Goal: Transaction & Acquisition: Purchase product/service

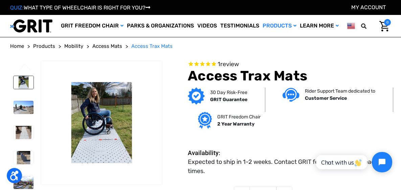
click at [24, 83] on img at bounding box center [24, 82] width 20 height 13
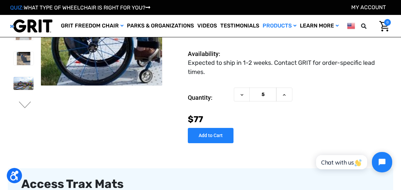
scroll to position [64, 0]
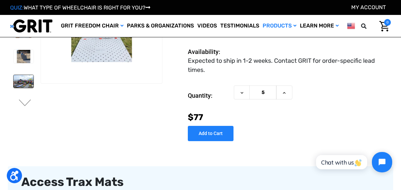
click at [16, 83] on img at bounding box center [24, 81] width 20 height 13
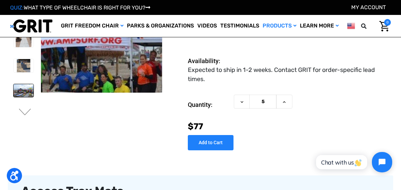
scroll to position [56, 0]
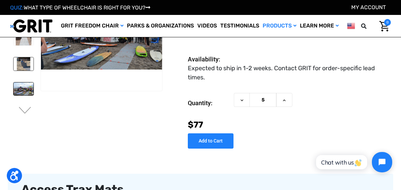
click at [23, 64] on img at bounding box center [24, 63] width 20 height 13
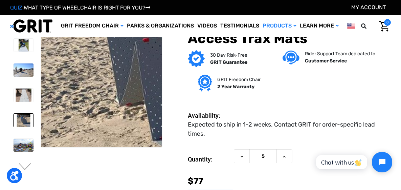
scroll to position [0, 0]
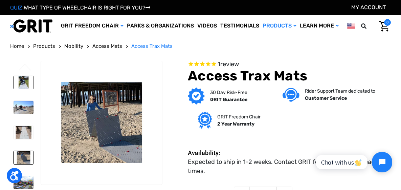
click at [23, 86] on img at bounding box center [24, 82] width 20 height 13
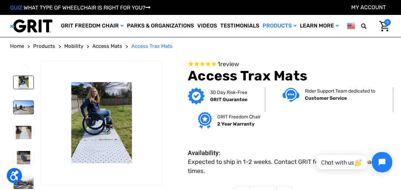
click at [22, 112] on img at bounding box center [24, 107] width 20 height 13
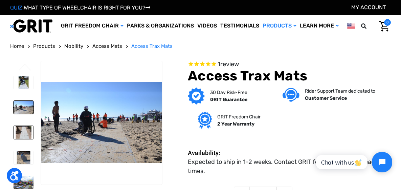
click at [21, 132] on img at bounding box center [24, 132] width 20 height 13
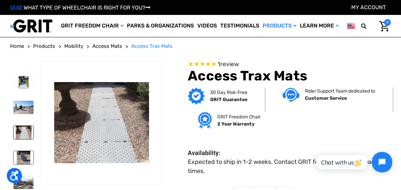
click at [22, 161] on img at bounding box center [24, 157] width 20 height 13
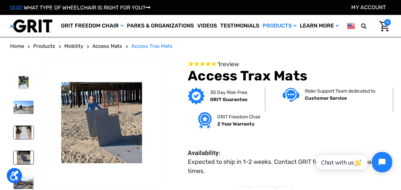
click at [28, 134] on img at bounding box center [24, 132] width 20 height 13
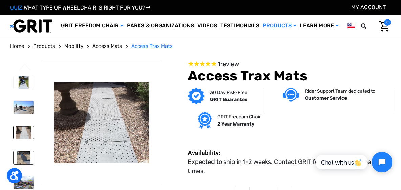
click at [22, 159] on img at bounding box center [24, 157] width 20 height 13
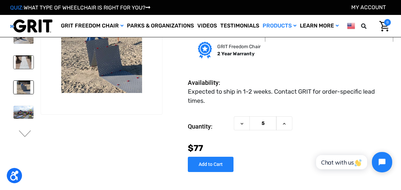
scroll to position [38, 0]
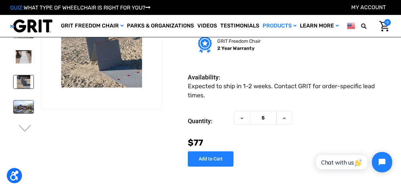
click at [19, 111] on img at bounding box center [24, 106] width 20 height 13
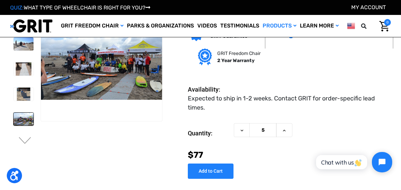
scroll to position [25, 0]
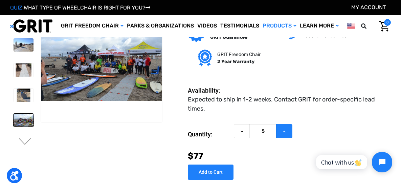
click at [283, 137] on button "Increase Quantity of Access Trax Mats" at bounding box center [284, 131] width 16 height 14
click at [283, 136] on button "Increase Quantity of Access Trax Mats" at bounding box center [284, 131] width 16 height 14
click at [239, 132] on icon at bounding box center [241, 131] width 5 height 5
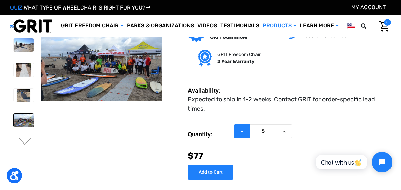
click at [239, 132] on icon at bounding box center [241, 131] width 5 height 5
click at [278, 134] on button "Increase Quantity of Access Trax Mats" at bounding box center [284, 131] width 16 height 14
click at [281, 133] on button "Increase Quantity of Access Trax Mats" at bounding box center [284, 131] width 16 height 14
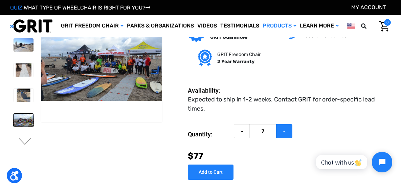
type input "8"
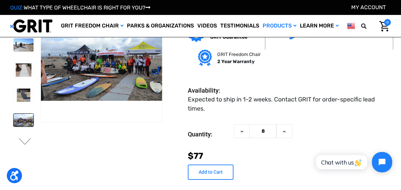
click at [222, 171] on input "Add to Cart" at bounding box center [211, 171] width 46 height 15
type input "Add to Cart"
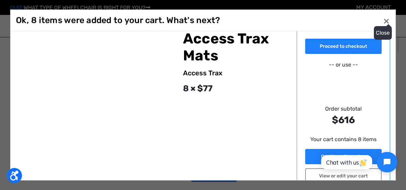
scroll to position [0, 0]
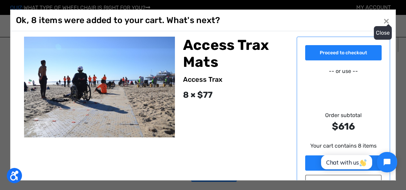
click at [386, 26] on button "Close ×" at bounding box center [386, 20] width 11 height 11
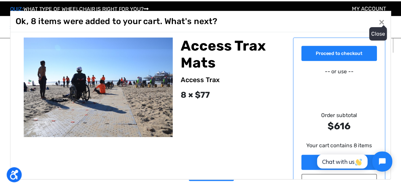
scroll to position [25, 0]
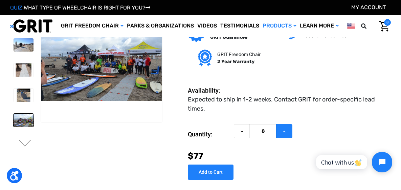
click at [285, 131] on icon at bounding box center [284, 131] width 5 height 5
click at [247, 134] on button "Decrease Quantity of Access Trax Mats" at bounding box center [242, 131] width 16 height 14
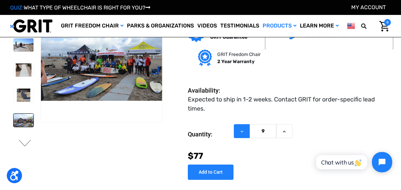
click at [247, 134] on button "Decrease Quantity of Access Trax Mats" at bounding box center [242, 131] width 16 height 14
click at [246, 133] on button "Decrease Quantity of Access Trax Mats" at bounding box center [242, 131] width 16 height 14
type input "5"
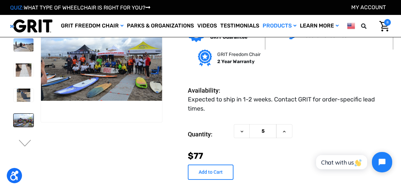
click at [222, 173] on input "Add to Cart" at bounding box center [211, 171] width 46 height 15
type input "Add to Cart"
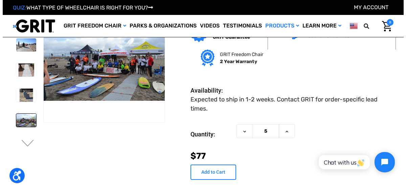
scroll to position [24, 0]
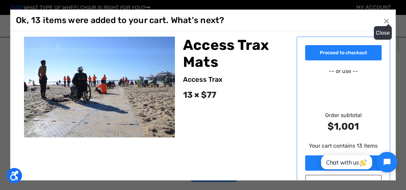
click at [384, 26] on button "Close ×" at bounding box center [386, 20] width 11 height 11
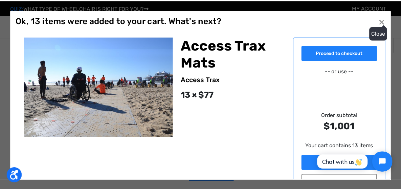
scroll to position [25, 0]
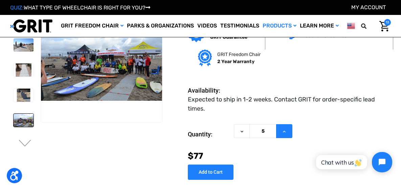
click at [283, 131] on icon at bounding box center [284, 131] width 5 height 5
click at [242, 134] on icon at bounding box center [241, 131] width 5 height 5
type input "5"
click at [241, 134] on icon at bounding box center [241, 131] width 5 height 5
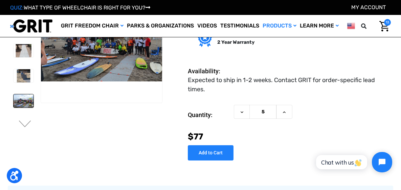
scroll to position [47, 0]
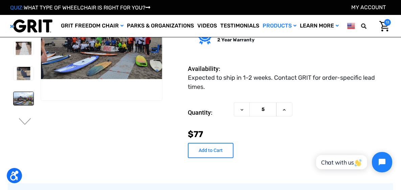
click at [207, 154] on input "Add to Cart" at bounding box center [211, 150] width 46 height 15
type input "Add to Cart"
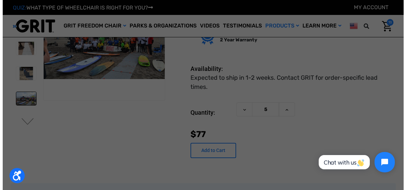
scroll to position [46, 0]
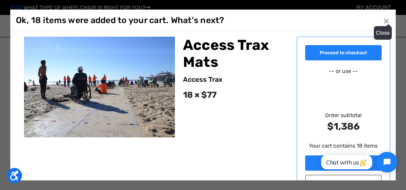
click at [383, 26] on button "Close ×" at bounding box center [386, 20] width 11 height 11
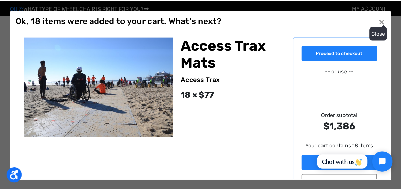
scroll to position [47, 0]
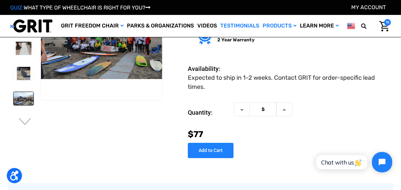
click at [236, 27] on link "Testimonials" at bounding box center [240, 26] width 42 height 22
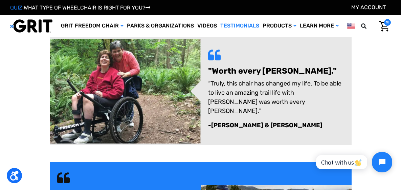
scroll to position [544, 0]
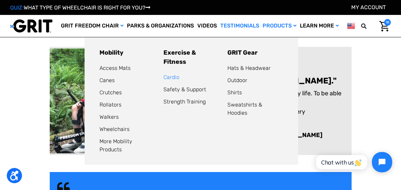
click at [171, 74] on link "Cardio" at bounding box center [172, 77] width 16 height 6
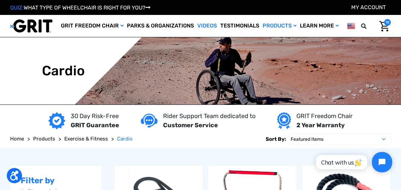
scroll to position [0, 0]
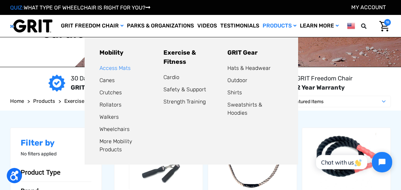
click at [118, 69] on link "Access Mats" at bounding box center [115, 68] width 31 height 6
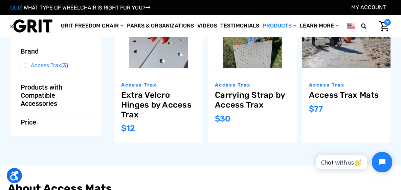
scroll to position [126, 0]
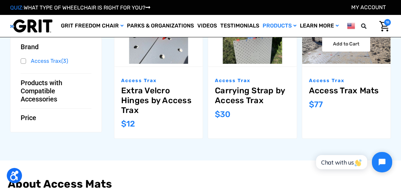
click at [327, 92] on link "Access Trax Mats" at bounding box center [346, 91] width 75 height 10
